Goal: Task Accomplishment & Management: Use online tool/utility

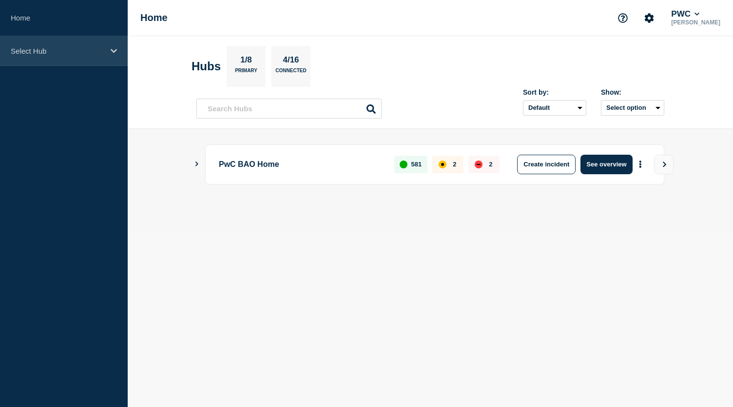
click at [115, 51] on icon at bounding box center [114, 51] width 6 height 4
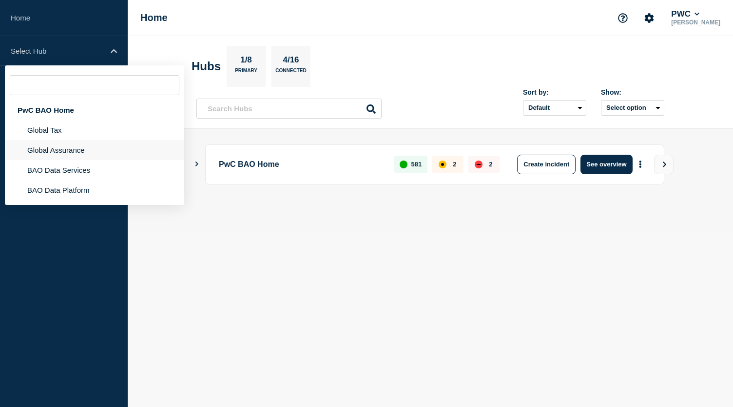
click at [82, 160] on li "Global Assurance" at bounding box center [94, 170] width 179 height 20
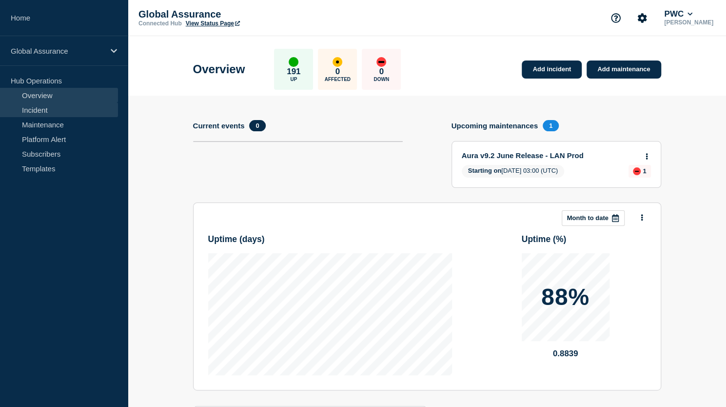
click at [73, 109] on link "Incident" at bounding box center [59, 109] width 118 height 15
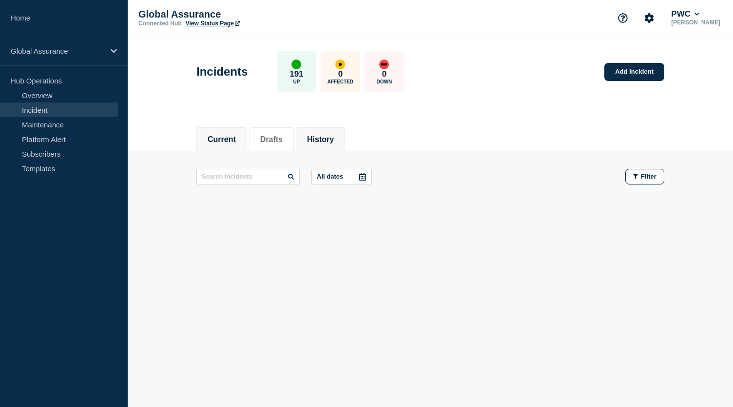
click at [329, 142] on button "History" at bounding box center [320, 139] width 27 height 9
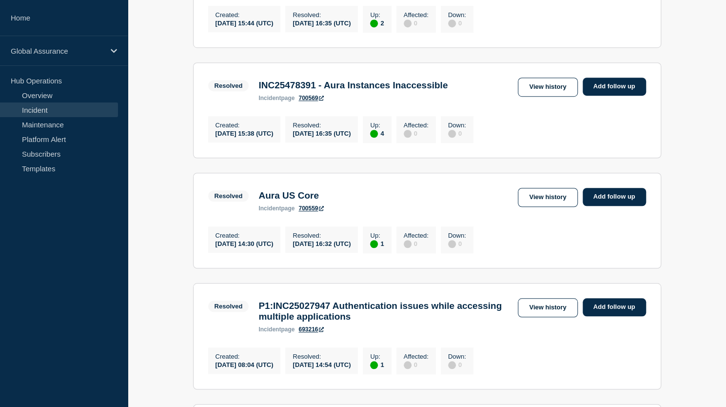
scroll to position [366, 0]
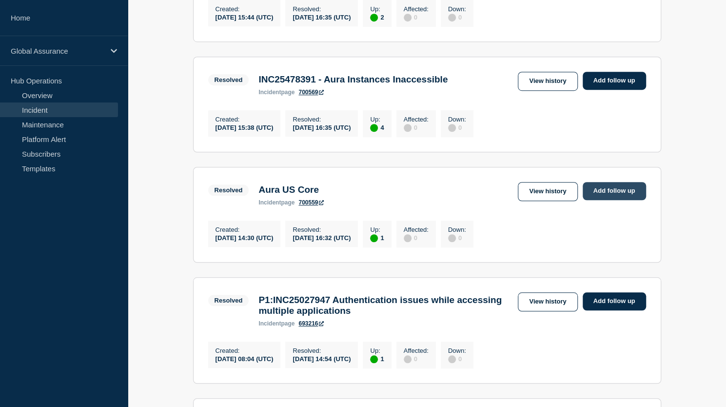
click at [625, 200] on link "Add follow up" at bounding box center [614, 191] width 63 height 18
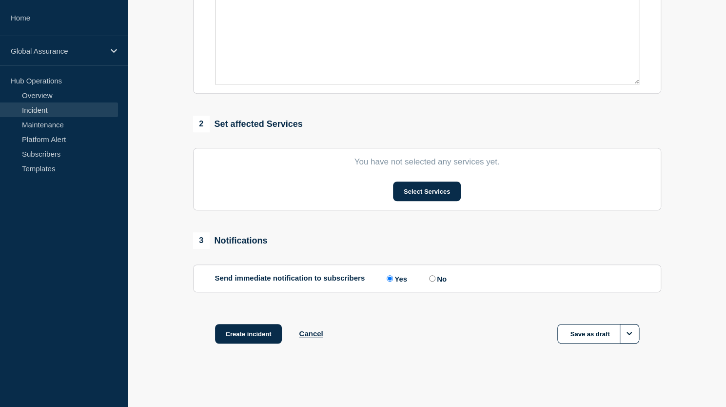
type input "Aura US Core"
click at [623, 201] on div "1 Provide details Title (required) Aura US Core Start time (UTC) (required) [DA…" at bounding box center [427, 84] width 468 height 568
